Goal: Information Seeking & Learning: Learn about a topic

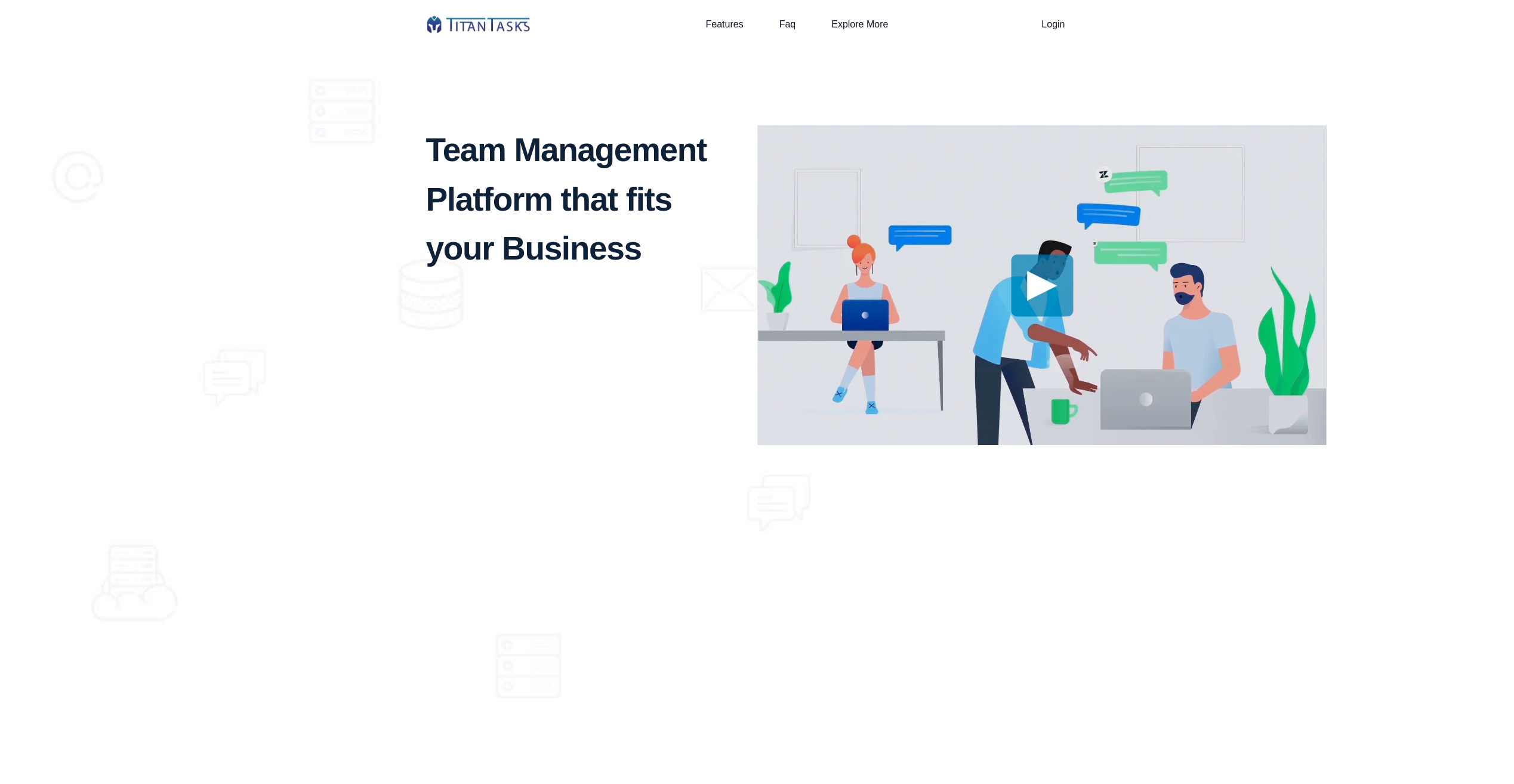
click at [527, 35] on div "Features Faq Explore More Login" at bounding box center [757, 24] width 662 height 25
click at [796, 20] on li "Faq" at bounding box center [788, 24] width 53 height 14
click at [771, 29] on li "Faq" at bounding box center [788, 24] width 53 height 14
click at [786, 24] on link "Faq" at bounding box center [787, 24] width 16 height 16
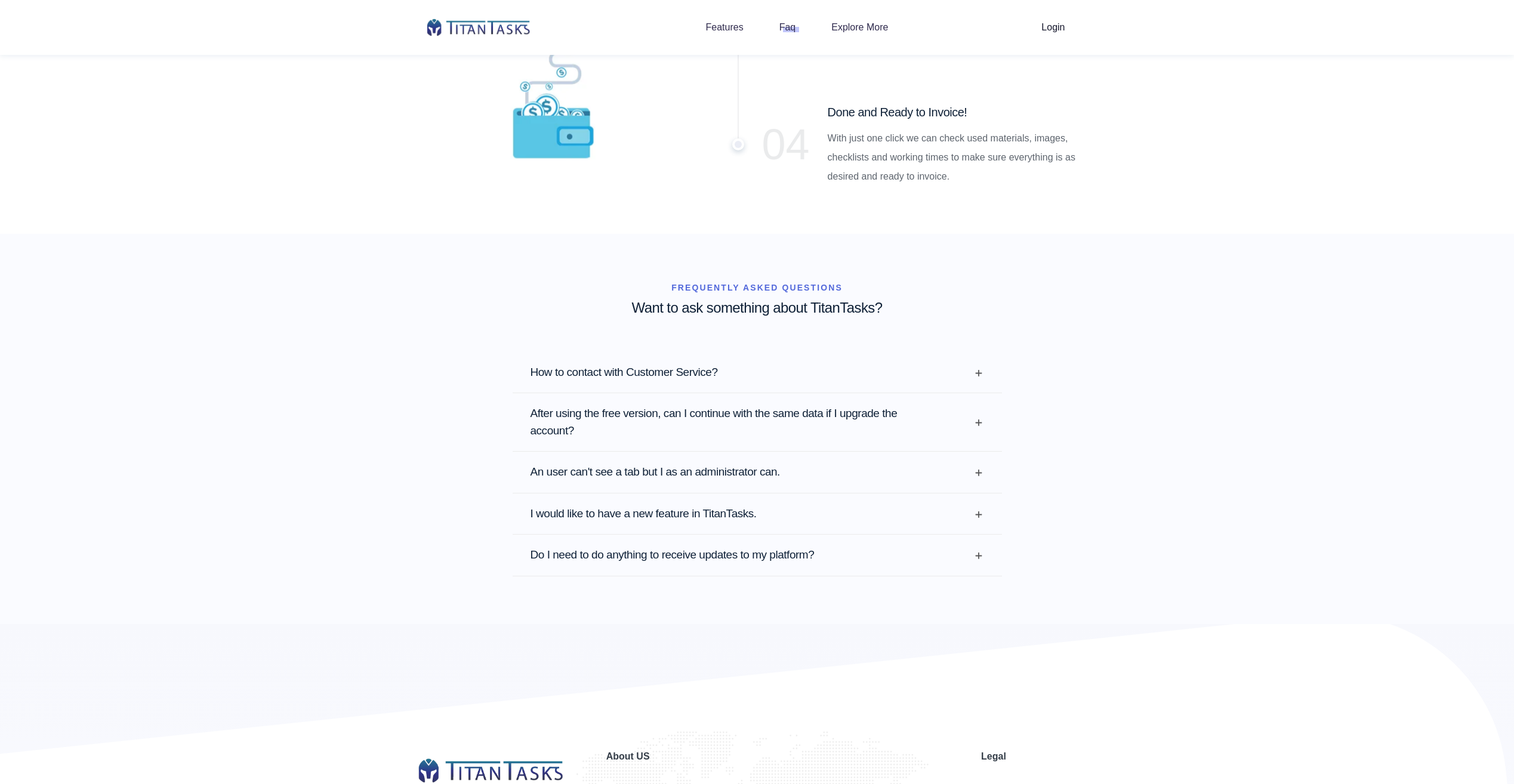
scroll to position [3247, 0]
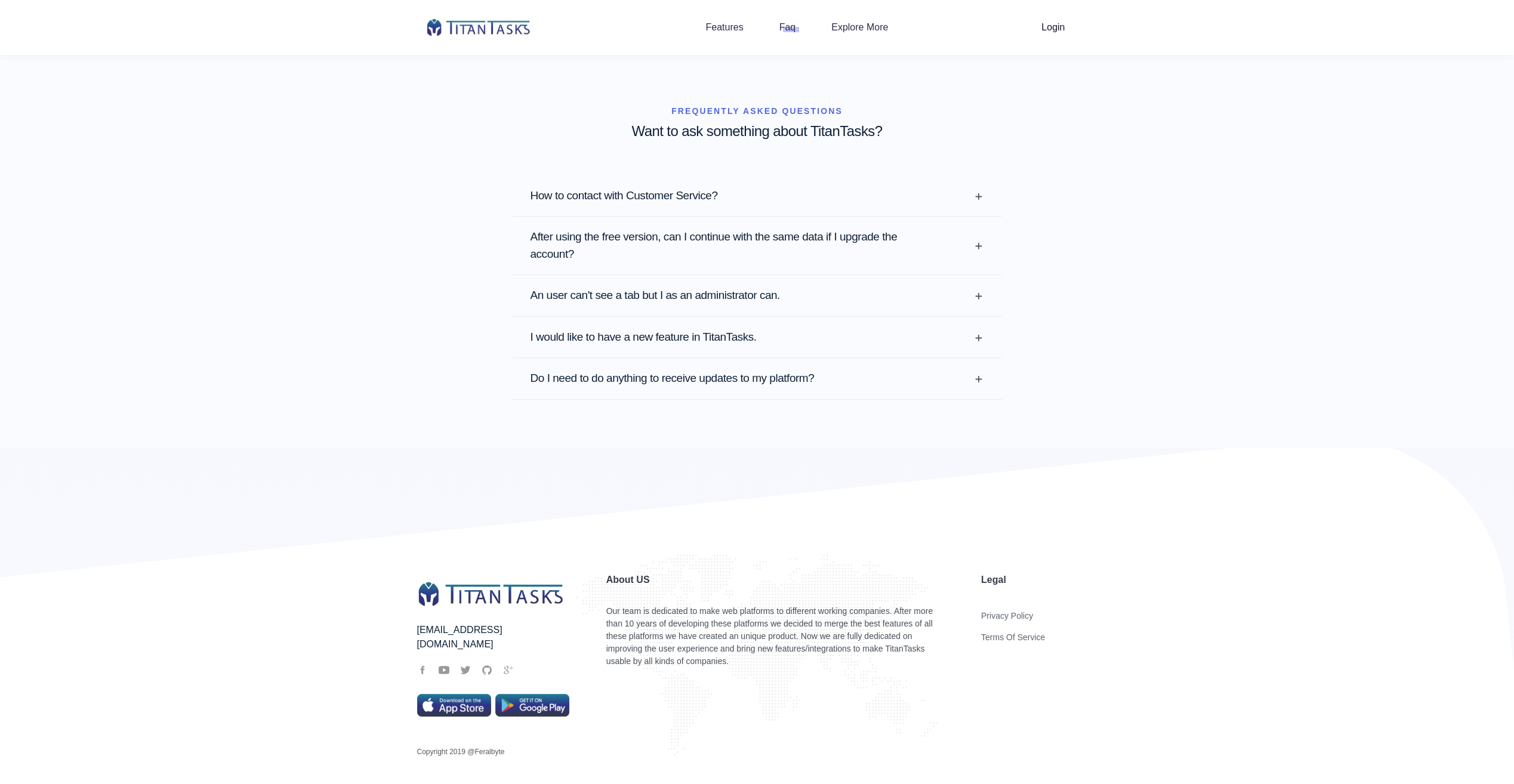
click at [700, 188] on h2 "How to contact with Customer Service?" at bounding box center [680, 196] width 300 height 17
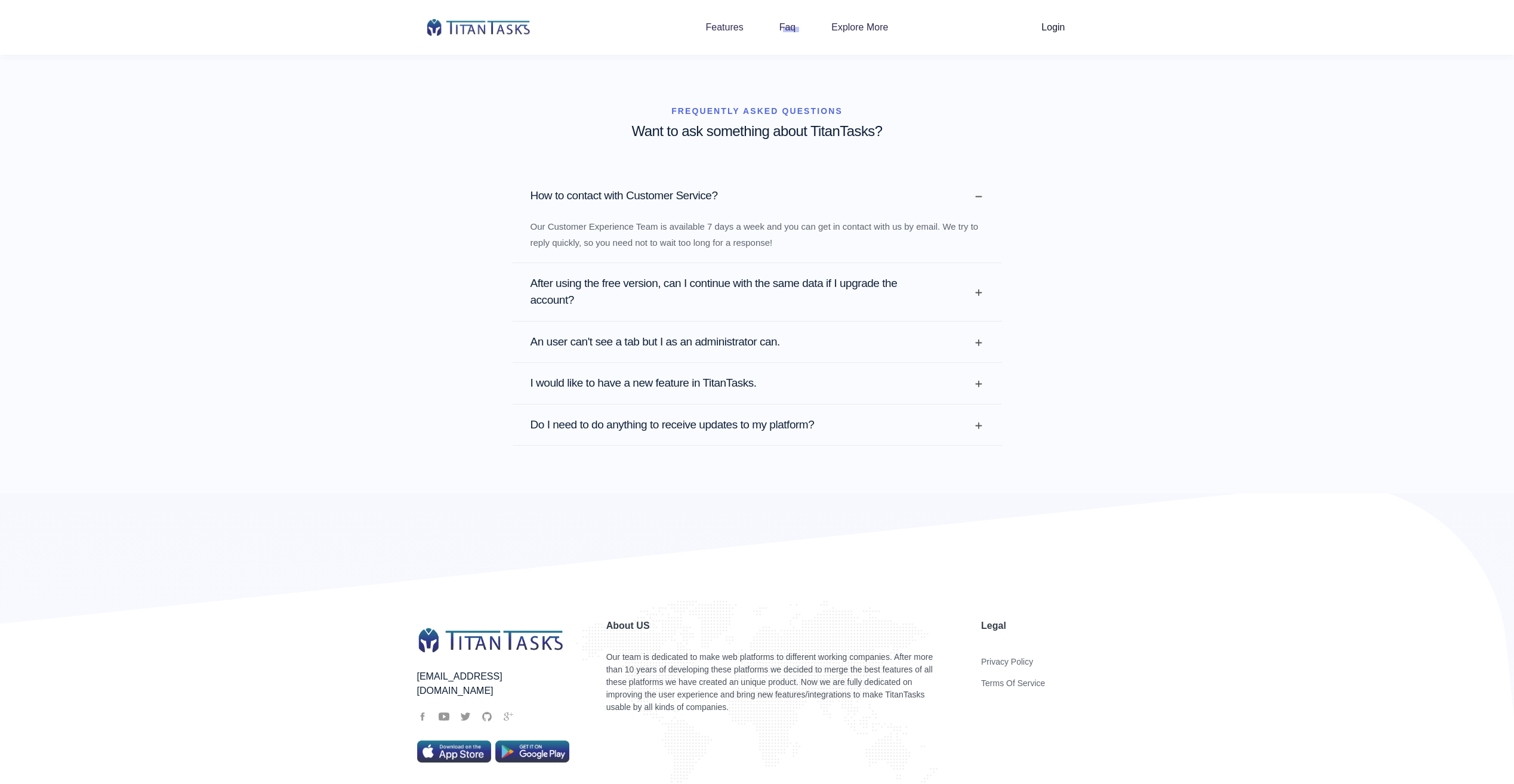
click at [710, 275] on h2 "After using the free version, can I continue with the same data if I upgrade th…" at bounding box center [737, 292] width 412 height 34
click at [690, 334] on h2 "An user can't see a tab but I as an administrator can." at bounding box center [696, 342] width 330 height 17
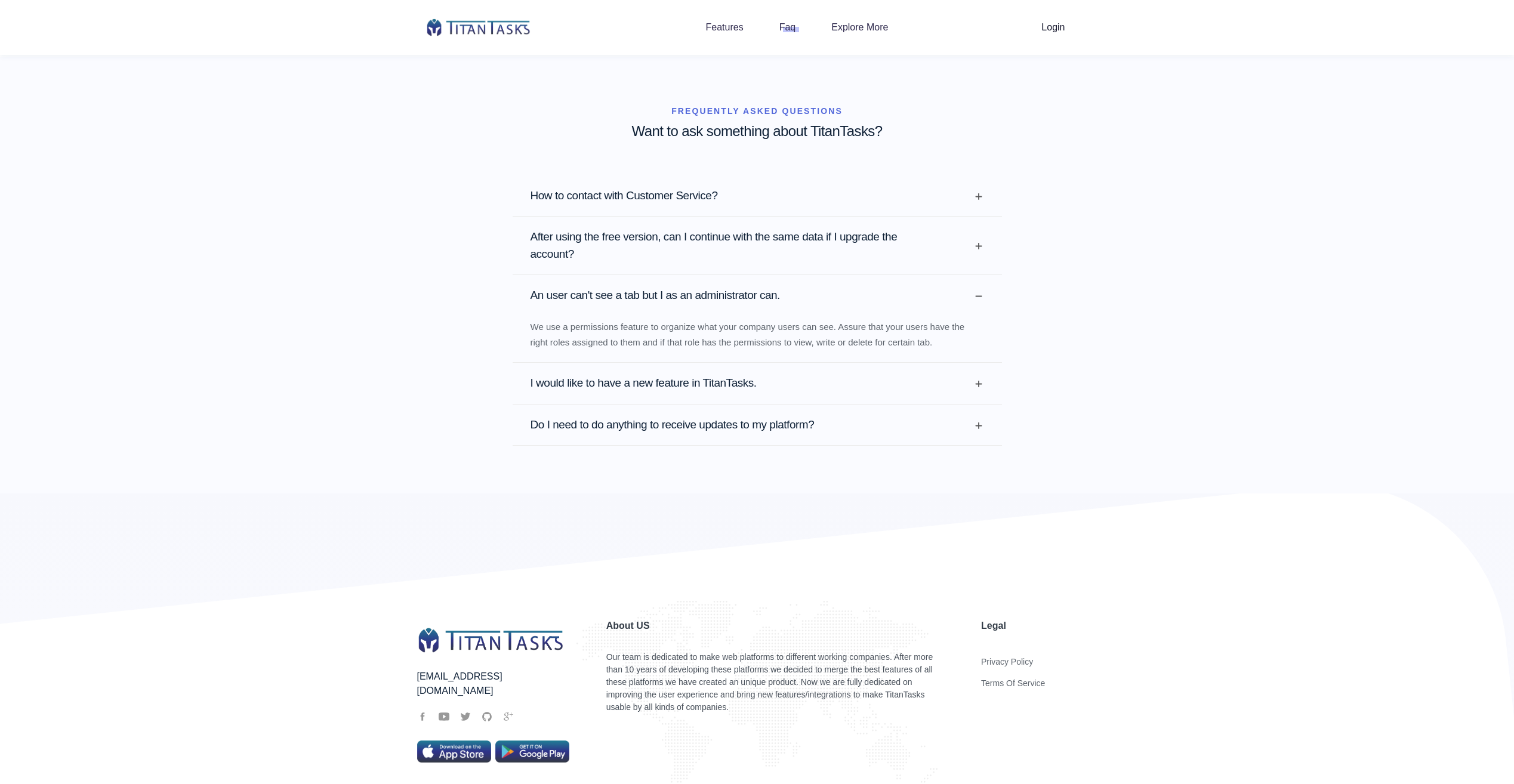
click at [690, 375] on h2 "I would like to have a new feature in TitanTasks." at bounding box center [690, 383] width 319 height 17
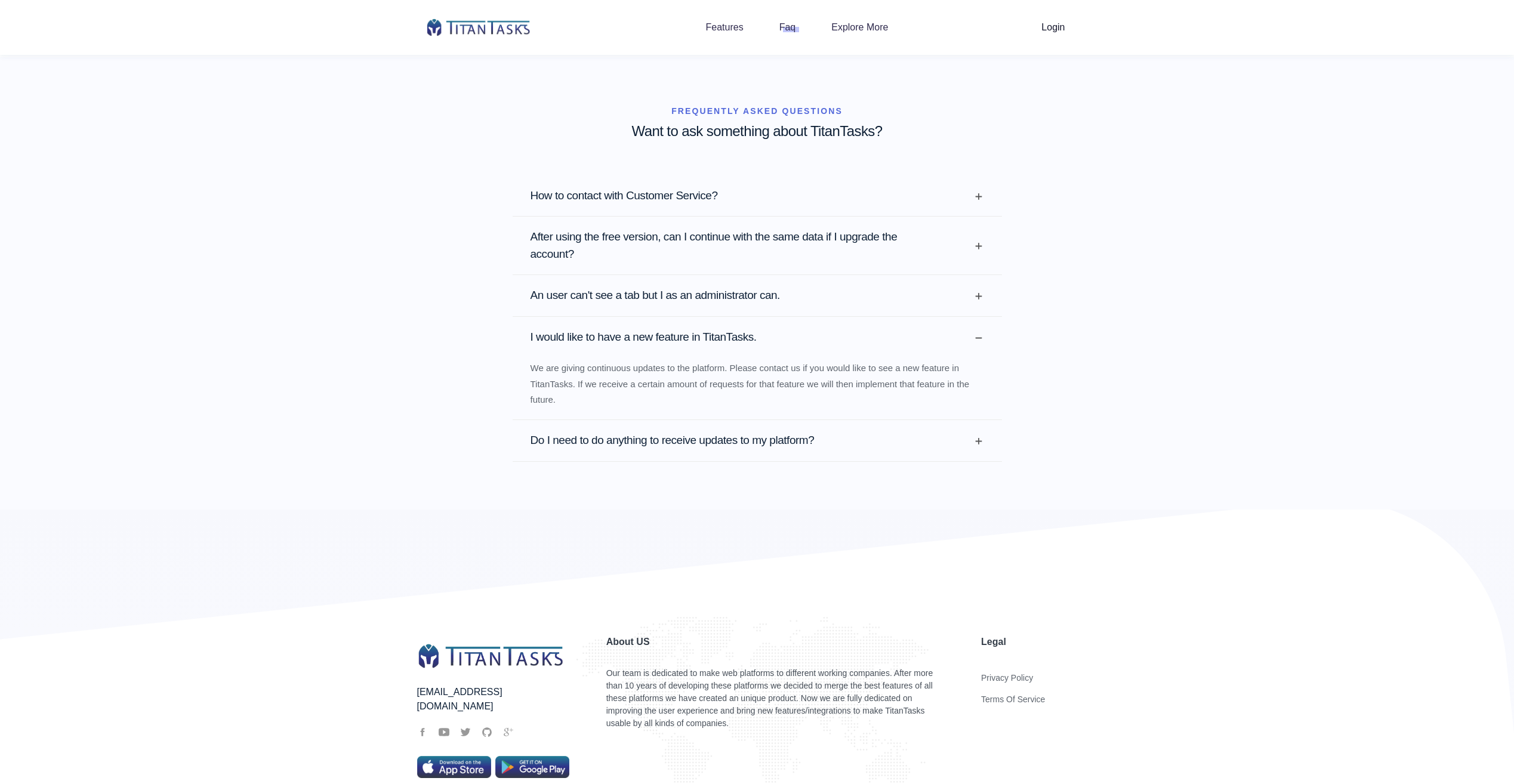
click at [694, 432] on h2 "Do I need to do anything to receive updates to my platform?" at bounding box center [704, 440] width 348 height 17
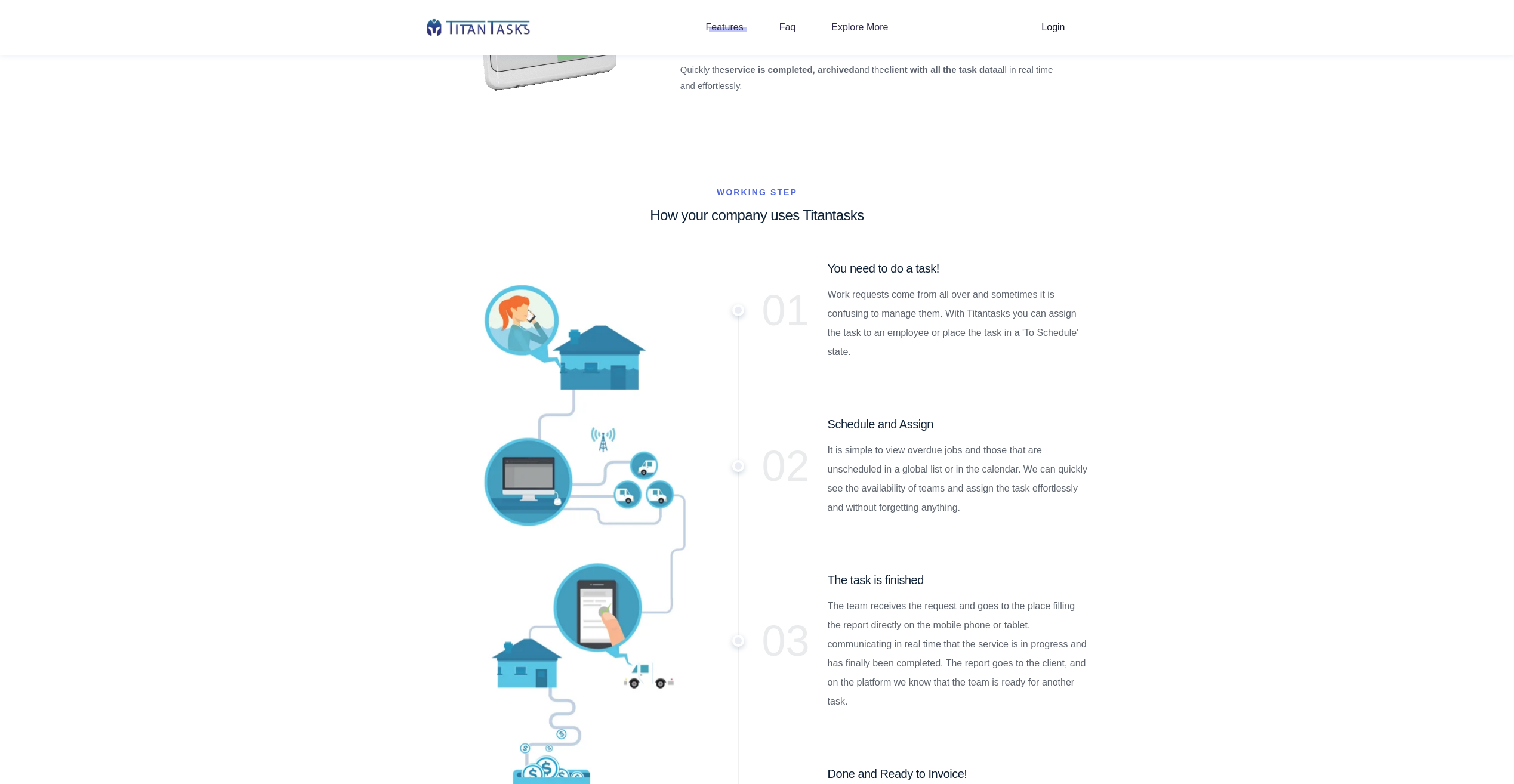
scroll to position [2279, 0]
